Goal: Transaction & Acquisition: Purchase product/service

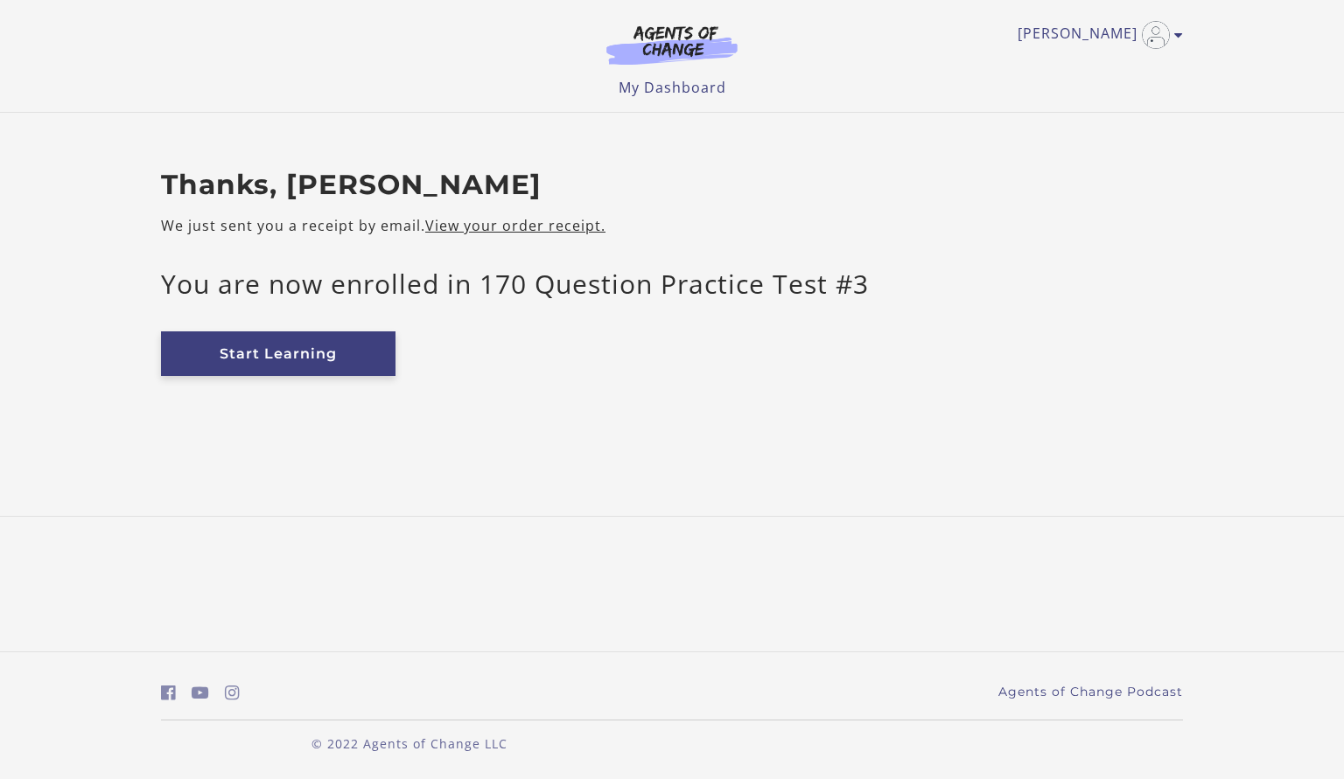
click at [198, 359] on link "Start Learning" at bounding box center [278, 354] width 234 height 45
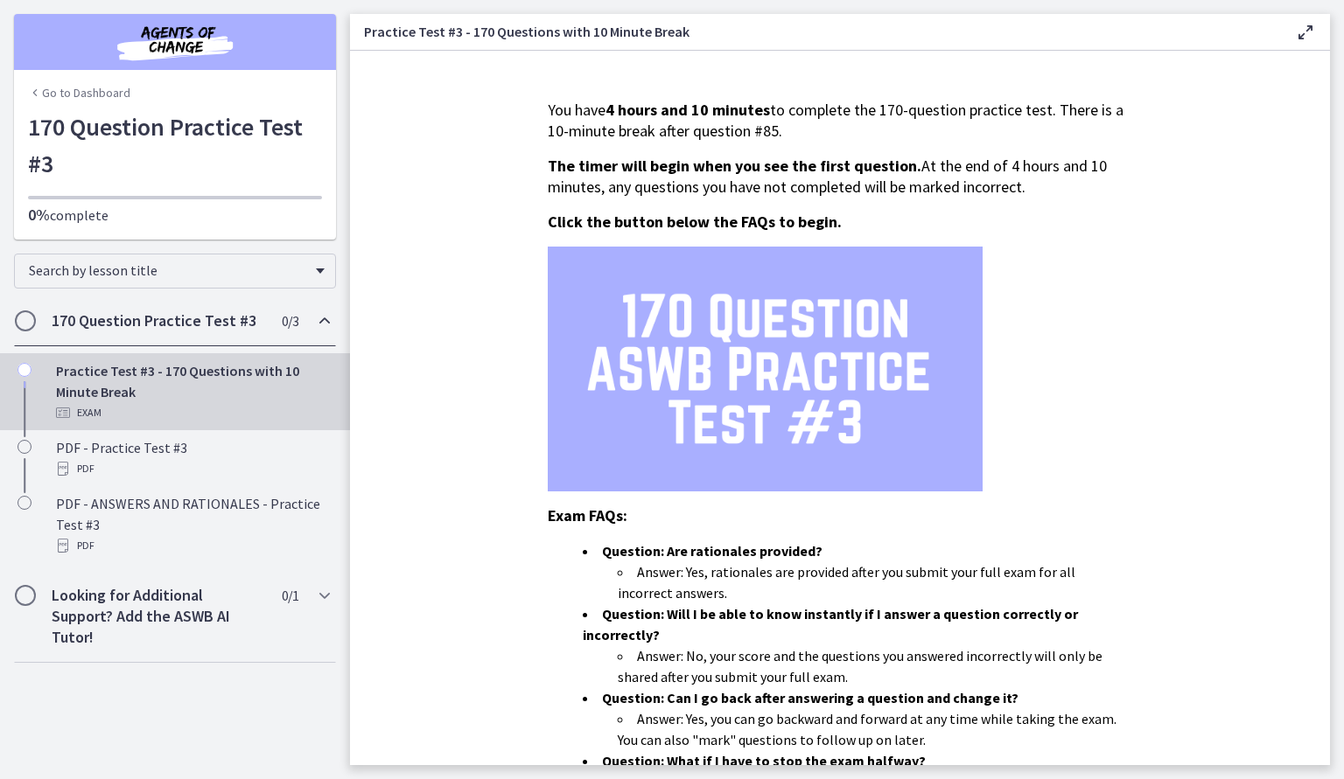
scroll to position [407, 0]
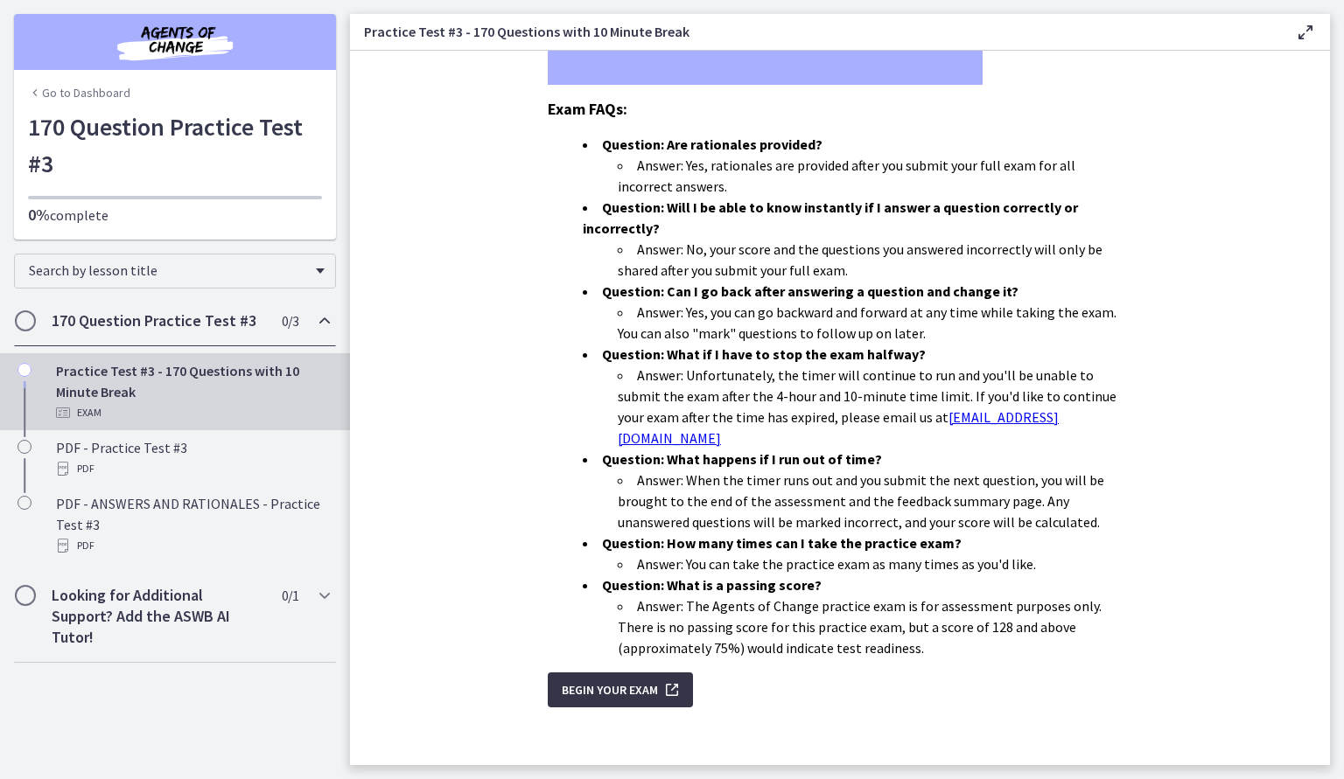
click at [612, 680] on span "Begin Your Exam" at bounding box center [610, 690] width 96 height 21
